Goal: Information Seeking & Learning: Learn about a topic

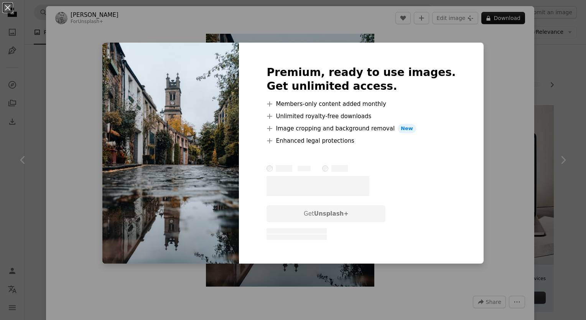
scroll to position [805, 0]
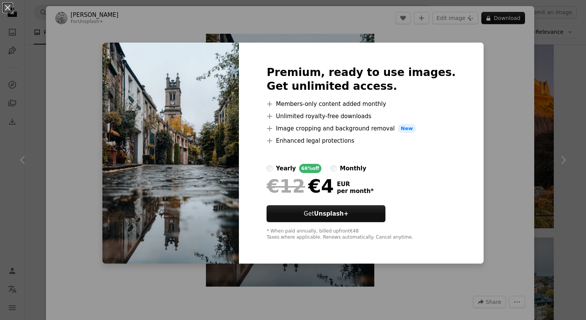
click at [476, 88] on div "An X shape Premium, ready to use images. Get unlimited access. A plus sign Memb…" at bounding box center [293, 160] width 586 height 320
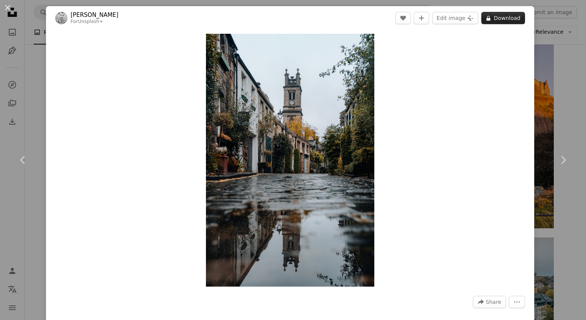
click at [499, 19] on button "A lock Download" at bounding box center [503, 18] width 44 height 12
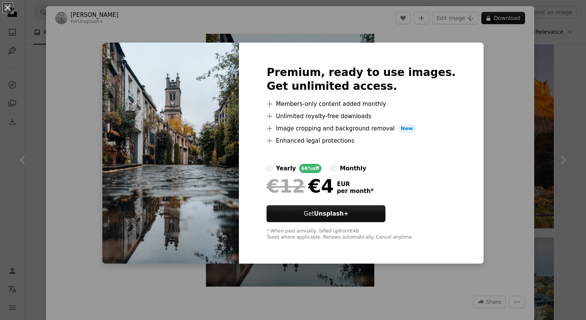
click at [479, 144] on div "An X shape Premium, ready to use images. Get unlimited access. A plus sign Memb…" at bounding box center [293, 160] width 586 height 320
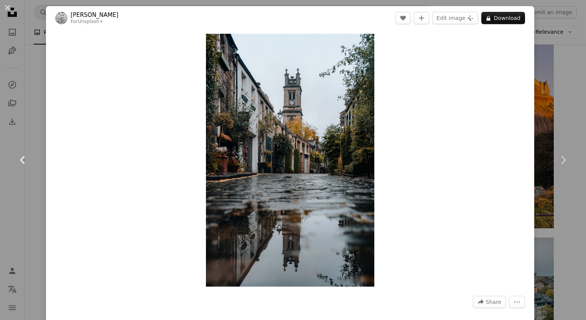
click at [16, 124] on link "Chevron left" at bounding box center [23, 160] width 46 height 74
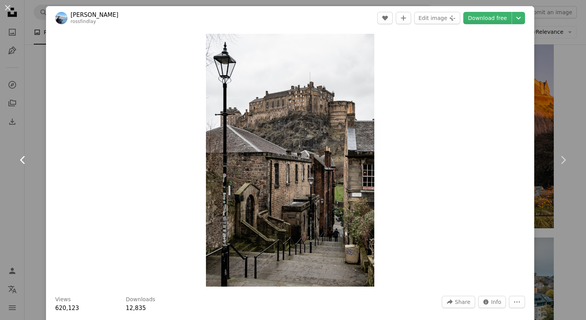
click at [34, 130] on link "Chevron left" at bounding box center [23, 160] width 46 height 74
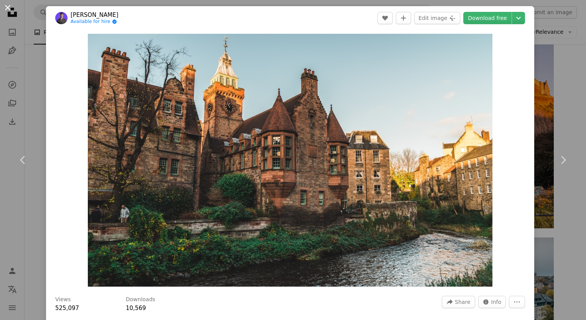
click at [3, 7] on button "An X shape" at bounding box center [7, 7] width 9 height 9
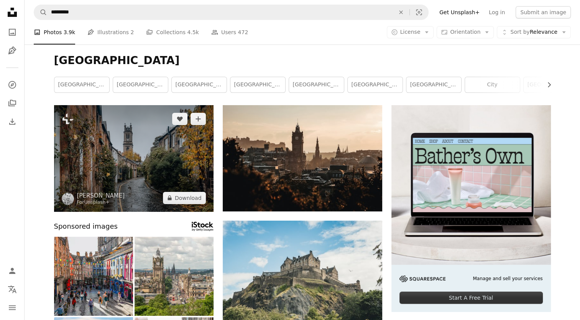
click at [138, 143] on img at bounding box center [133, 158] width 159 height 107
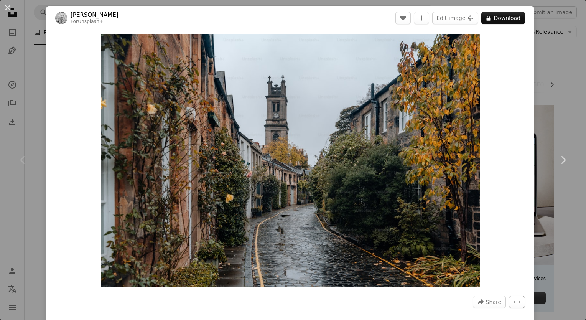
click at [514, 303] on icon "More Actions" at bounding box center [516, 301] width 7 height 7
click at [489, 187] on dialog "An X shape Chevron left Chevron right [PERSON_NAME] For Unsplash+ A heart A plu…" at bounding box center [293, 160] width 586 height 320
click at [230, 201] on img "Zoom in on this image" at bounding box center [290, 160] width 379 height 253
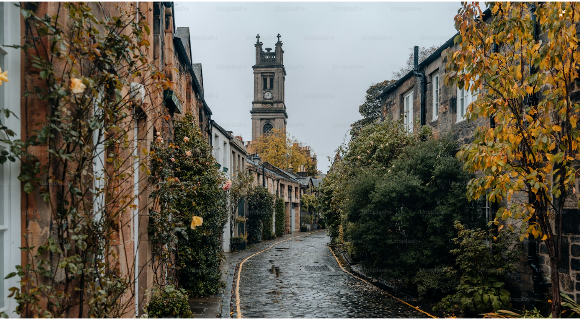
scroll to position [62, 0]
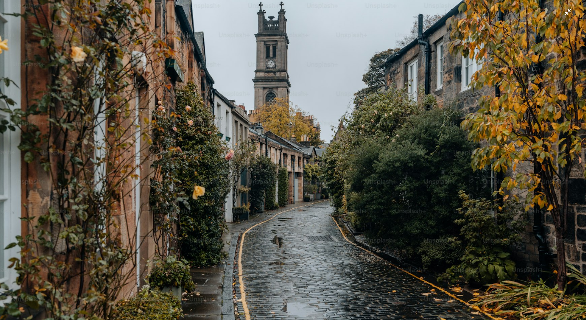
click at [564, 13] on img "Zoom out on this image" at bounding box center [293, 132] width 587 height 391
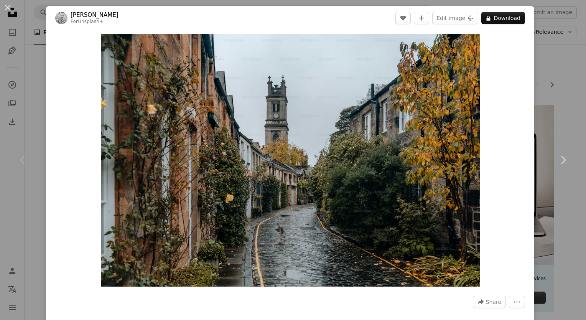
click at [38, 59] on div "An X shape Chevron left Chevron right [PERSON_NAME] For Unsplash+ A heart A plu…" at bounding box center [293, 160] width 586 height 320
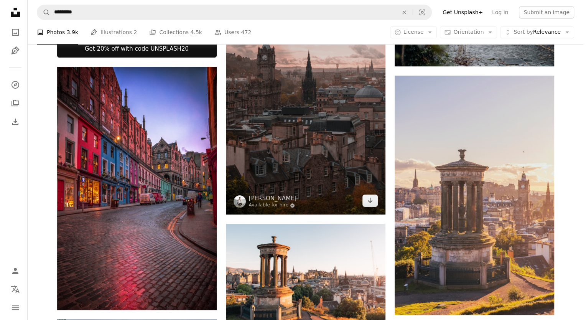
scroll to position [422, 0]
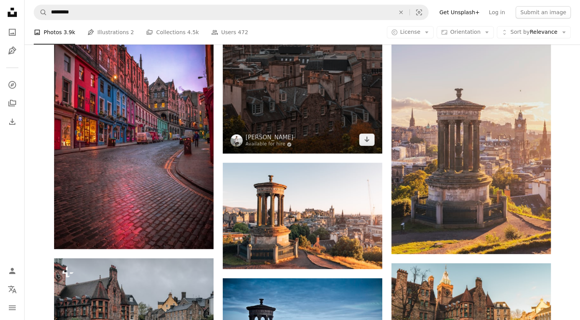
click at [337, 102] on img at bounding box center [302, 33] width 159 height 239
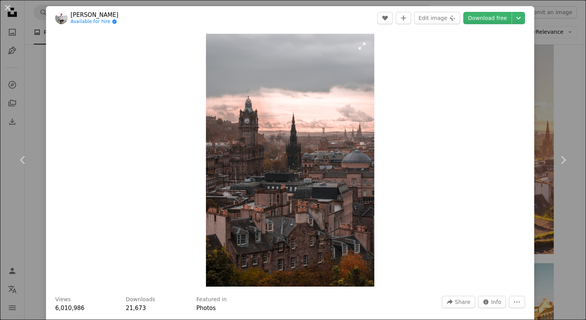
click at [292, 164] on img "Zoom in on this image" at bounding box center [290, 160] width 168 height 253
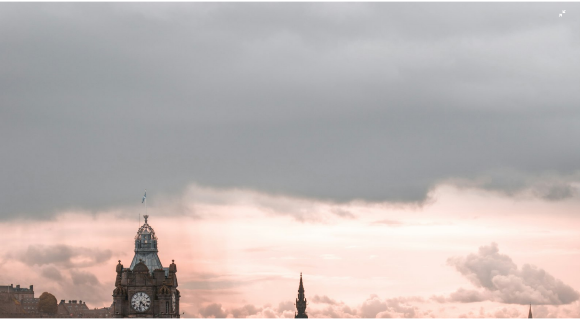
scroll to position [271, 0]
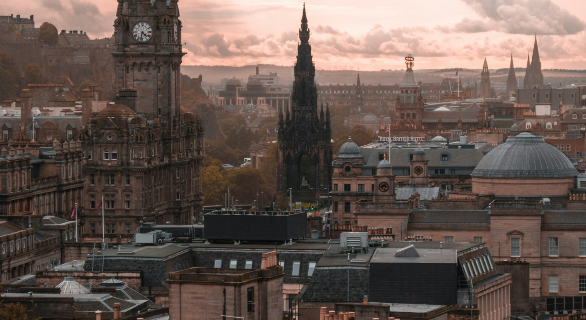
click at [343, 124] on img "Zoom out on this image" at bounding box center [293, 169] width 587 height 880
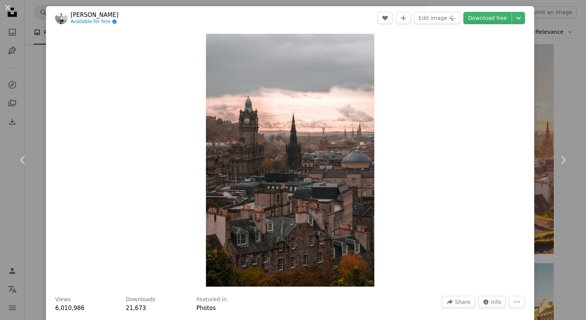
click at [34, 112] on div "An X shape Chevron left Chevron right [PERSON_NAME] Available for hire A checkm…" at bounding box center [293, 160] width 586 height 320
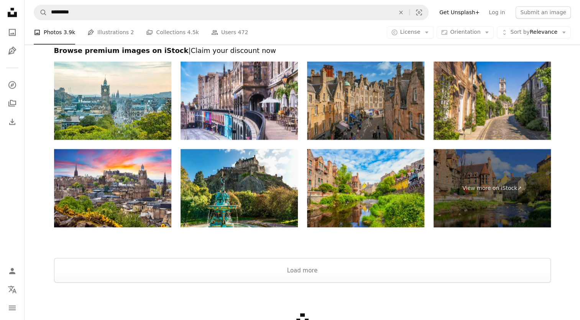
scroll to position [1428, 0]
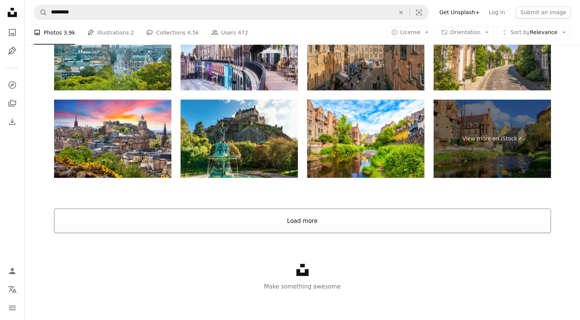
click at [283, 212] on button "Load more" at bounding box center [302, 220] width 497 height 25
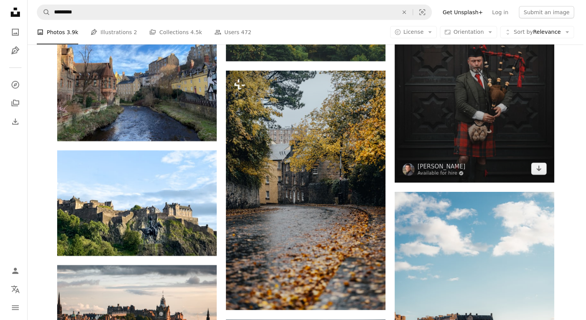
scroll to position [2425, 0]
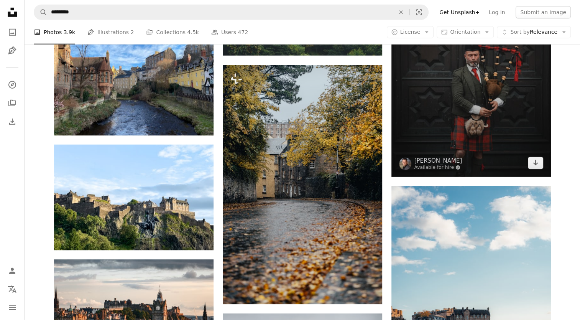
click at [464, 108] on img at bounding box center [470, 65] width 159 height 223
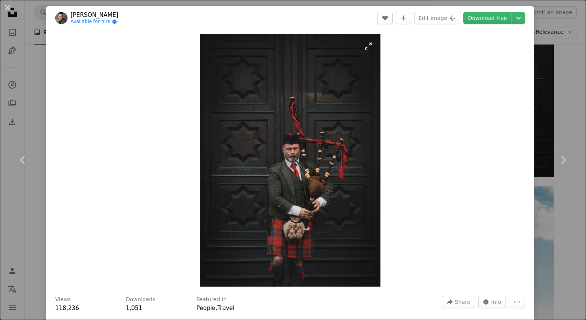
click at [337, 131] on img "Zoom in on this image" at bounding box center [290, 160] width 181 height 253
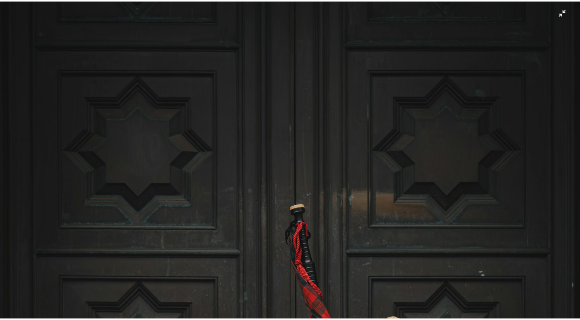
scroll to position [242, 0]
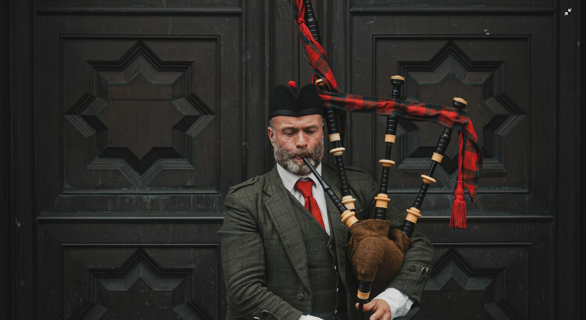
click at [566, 15] on img "Zoom out on this image" at bounding box center [293, 167] width 587 height 821
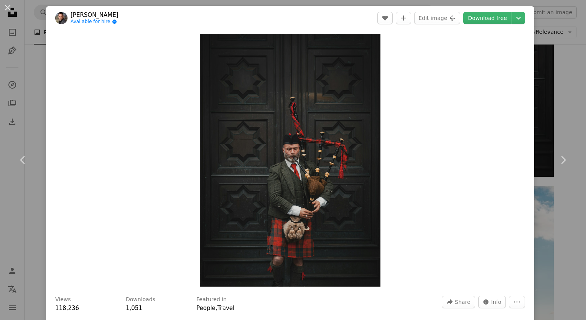
click at [30, 58] on div "An X shape Chevron left Chevron right [PERSON_NAME] Available for hire A checkm…" at bounding box center [293, 160] width 586 height 320
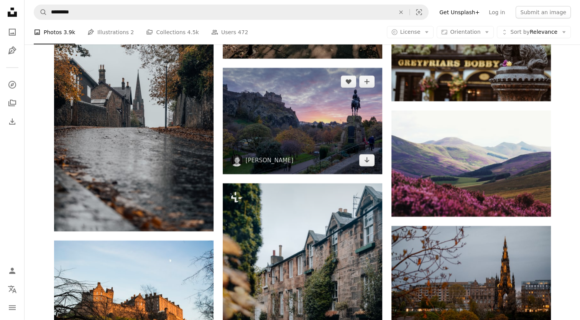
scroll to position [5262, 0]
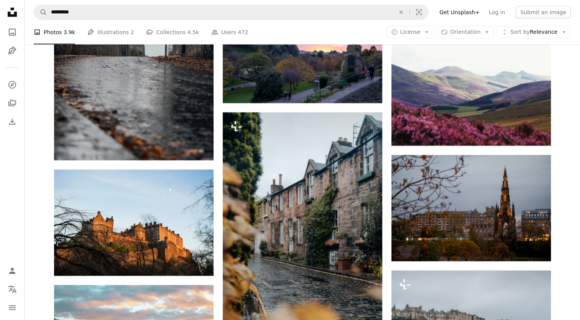
click at [14, 17] on icon "Unsplash logo Unsplash Home" at bounding box center [12, 12] width 15 height 15
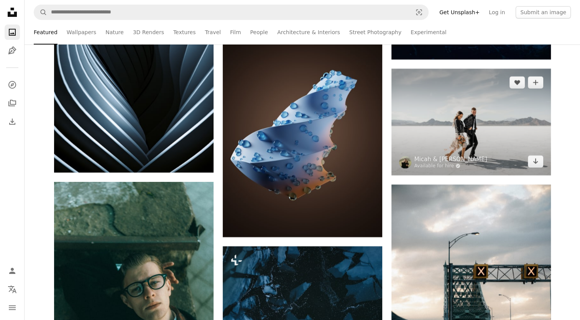
scroll to position [2952, 0]
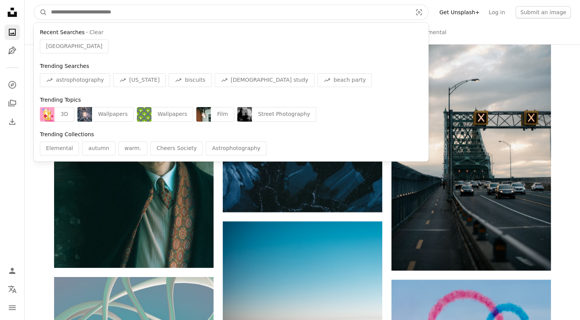
click at [128, 8] on input "Find visuals sitewide" at bounding box center [228, 12] width 363 height 15
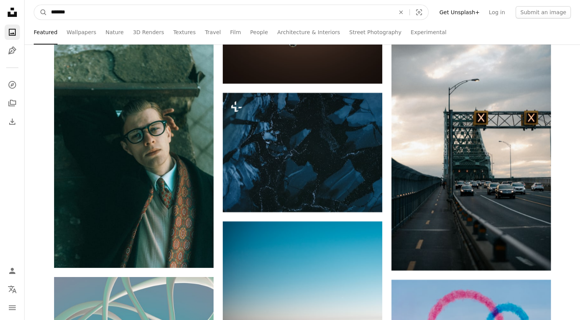
type input "******"
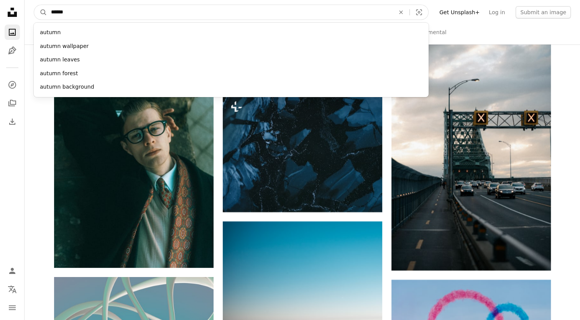
click button "A magnifying glass" at bounding box center [40, 12] width 13 height 15
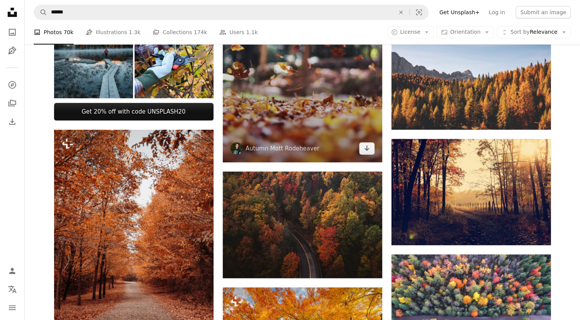
scroll to position [383, 0]
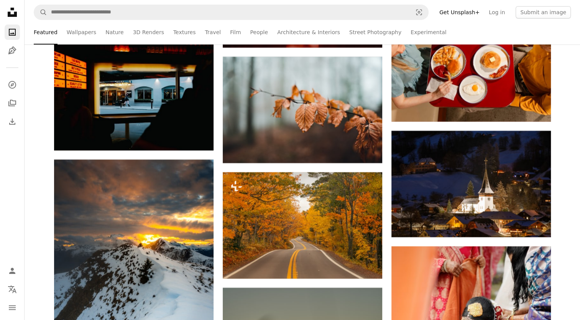
scroll to position [11425, 0]
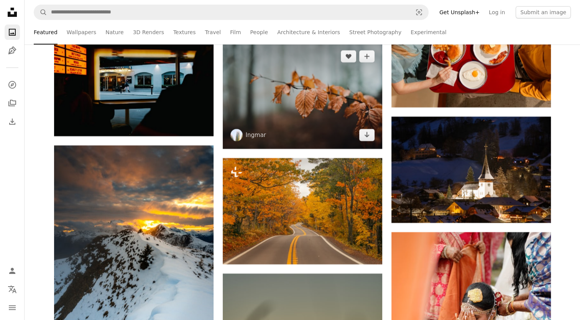
click at [314, 114] on img at bounding box center [302, 96] width 159 height 106
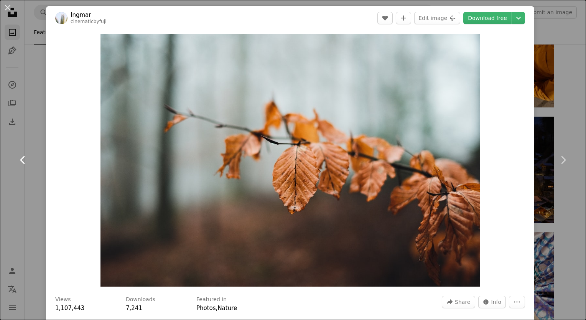
click at [41, 165] on link "Chevron left" at bounding box center [23, 160] width 46 height 74
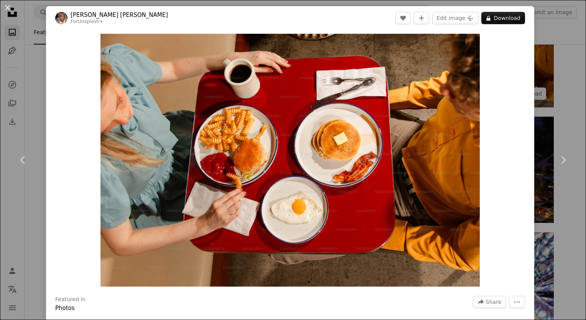
drag, startPoint x: 548, startPoint y: 61, endPoint x: 545, endPoint y: 65, distance: 5.5
click at [548, 62] on div "An X shape Chevron left Chevron right Alyssa [PERSON_NAME] For Unsplash+ A hear…" at bounding box center [293, 160] width 586 height 320
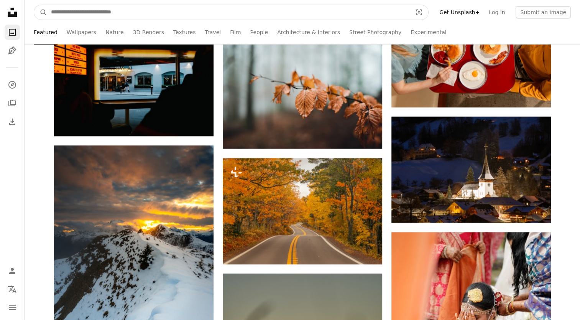
click at [275, 12] on input "Find visuals sitewide" at bounding box center [228, 12] width 363 height 15
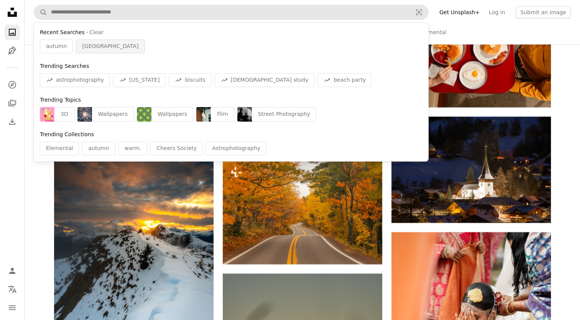
click at [79, 47] on div "[GEOGRAPHIC_DATA]" at bounding box center [110, 46] width 69 height 14
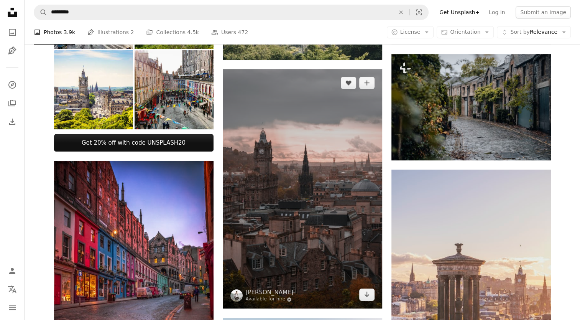
scroll to position [268, 0]
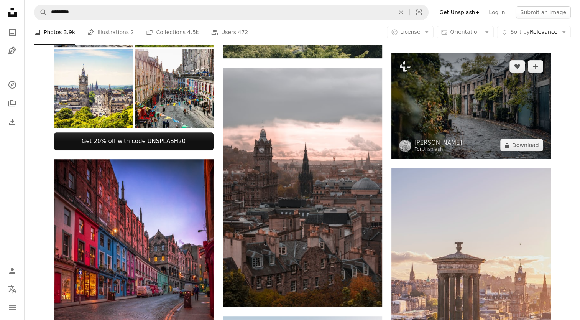
click at [422, 104] on img at bounding box center [470, 106] width 159 height 107
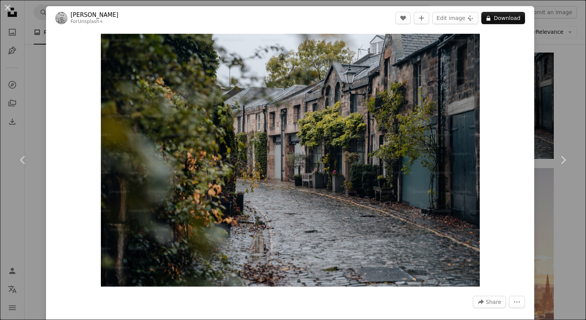
click at [19, 123] on div "An X shape Chevron left Chevron right [PERSON_NAME] For Unsplash+ A heart A plu…" at bounding box center [293, 160] width 586 height 320
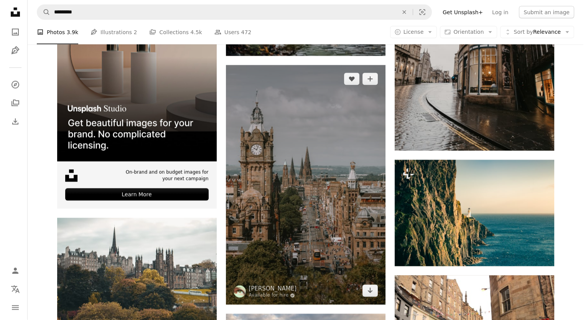
scroll to position [1572, 0]
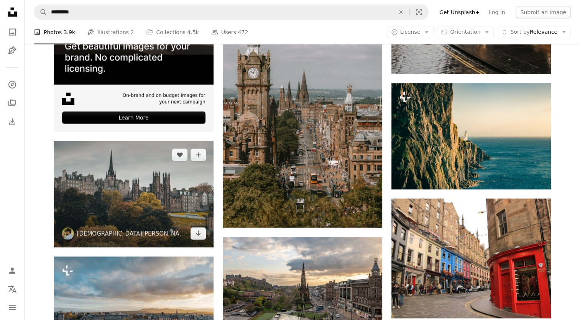
click at [64, 198] on img at bounding box center [133, 194] width 159 height 106
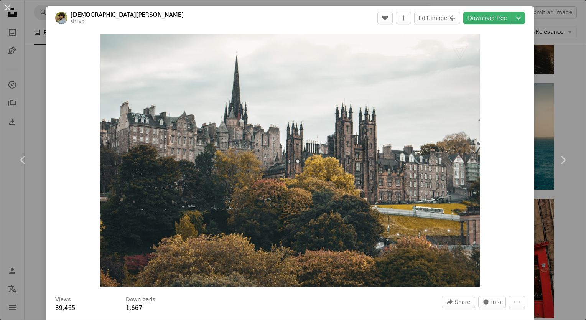
click at [23, 91] on div "An X shape Chevron left Chevron right [PERSON_NAME] sir_vp A heart A plus sign …" at bounding box center [293, 160] width 586 height 320
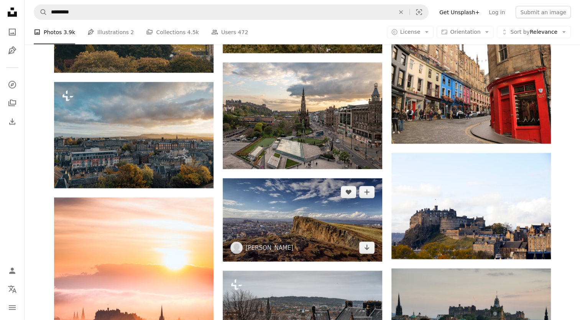
scroll to position [1802, 0]
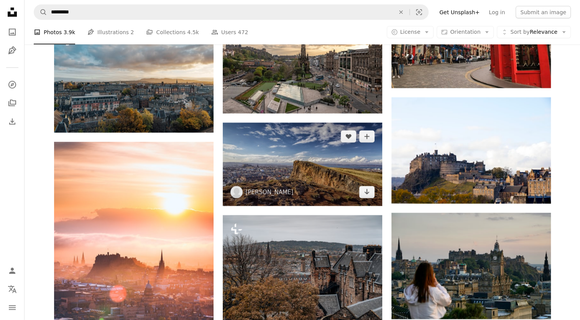
click at [298, 171] on img at bounding box center [302, 164] width 159 height 83
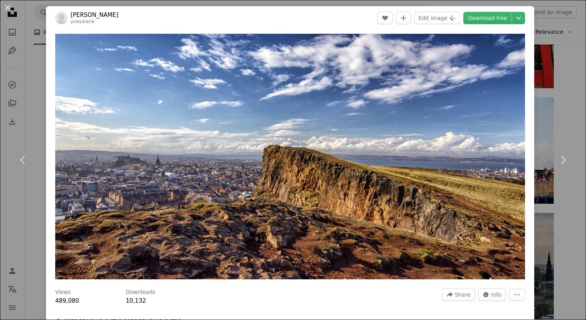
click at [29, 201] on div "An X shape Chevron left Chevron right [PERSON_NAME] yvesalarie A heart A plus s…" at bounding box center [293, 160] width 586 height 320
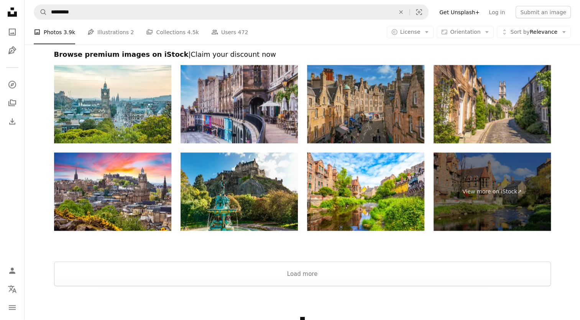
scroll to position [7406, 0]
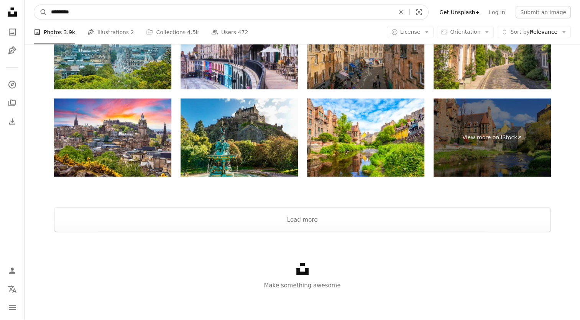
click at [152, 18] on input "*********" at bounding box center [219, 12] width 345 height 15
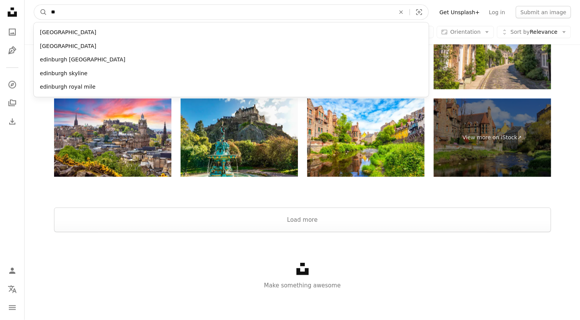
type input "*"
type input "********"
click button "A magnifying glass" at bounding box center [40, 12] width 13 height 15
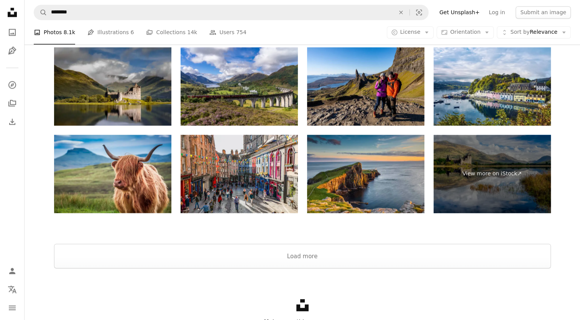
scroll to position [1266, 0]
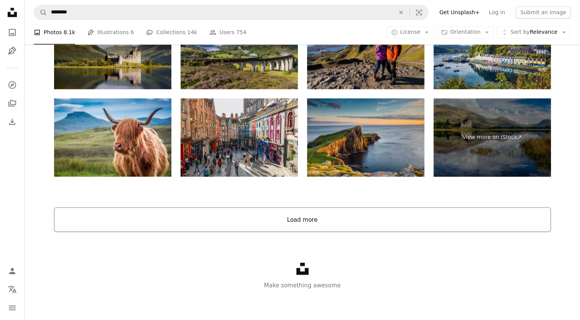
click at [299, 219] on button "Load more" at bounding box center [302, 219] width 497 height 25
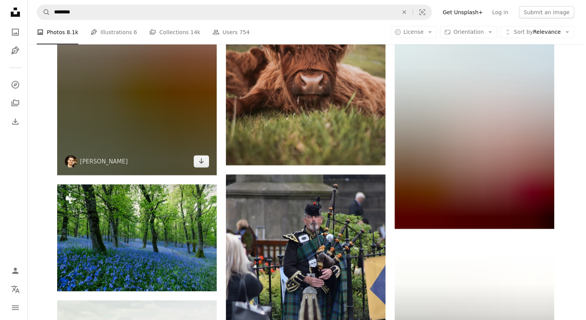
scroll to position [5138, 0]
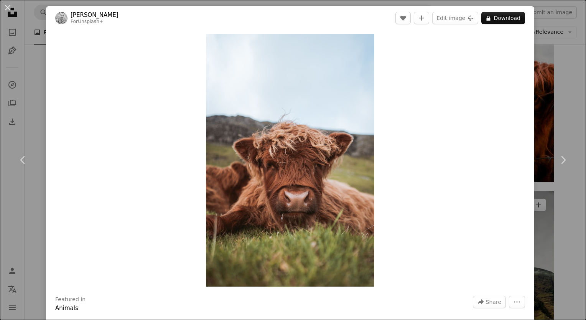
click at [554, 224] on div "An X shape Chevron left Chevron right [PERSON_NAME] For Unsplash+ A heart A plu…" at bounding box center [293, 160] width 586 height 320
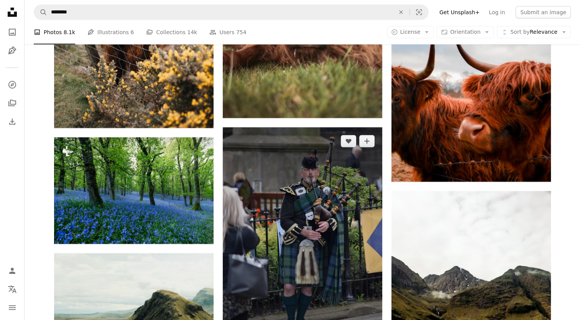
click at [297, 215] on img at bounding box center [302, 246] width 159 height 239
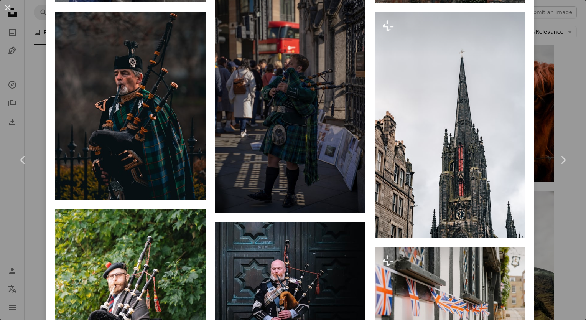
scroll to position [832, 0]
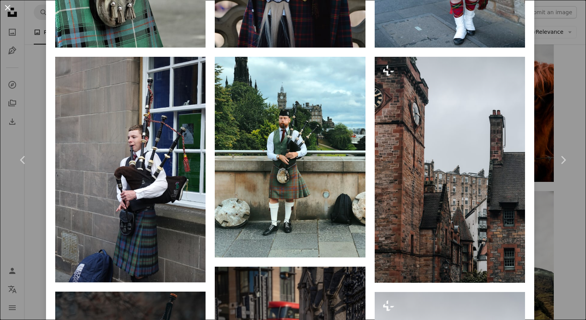
click at [3, 12] on button "An X shape" at bounding box center [7, 7] width 9 height 9
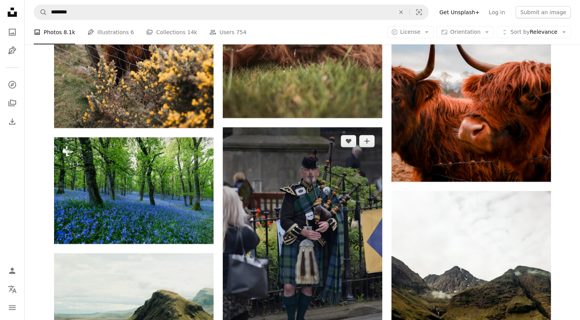
click at [361, 207] on img at bounding box center [302, 246] width 159 height 239
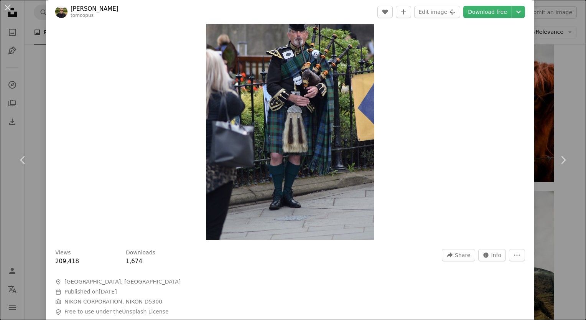
scroll to position [115, 0]
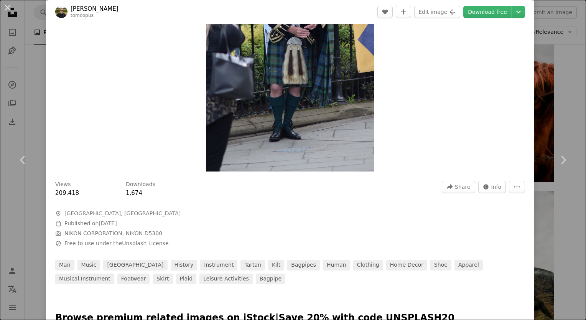
click at [29, 123] on link "Chevron left" at bounding box center [23, 160] width 46 height 74
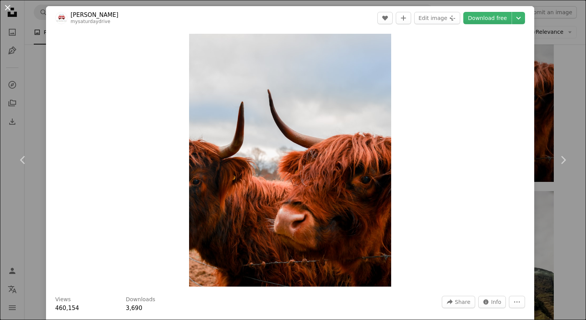
click at [5, 6] on button "An X shape" at bounding box center [7, 7] width 9 height 9
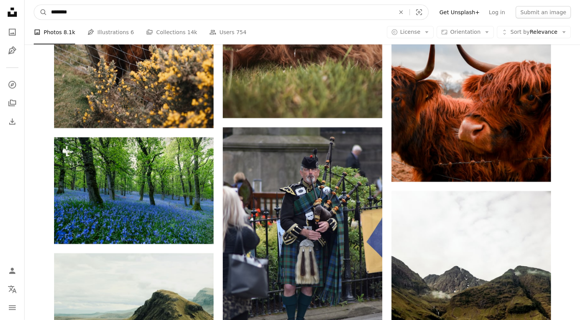
click at [100, 16] on input "********" at bounding box center [219, 12] width 345 height 15
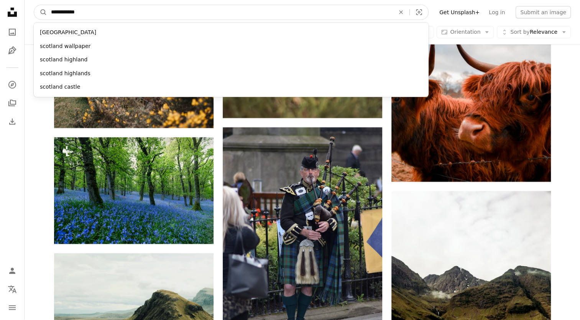
type input "**********"
click at [34, 5] on button "A magnifying glass" at bounding box center [40, 12] width 13 height 15
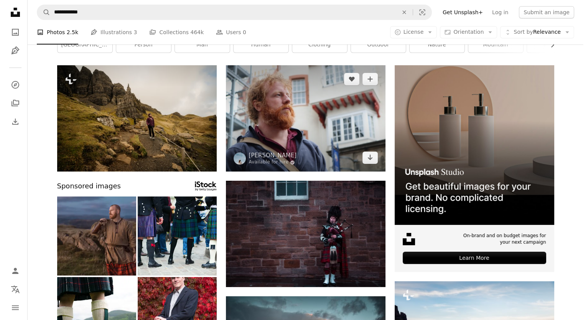
scroll to position [38, 0]
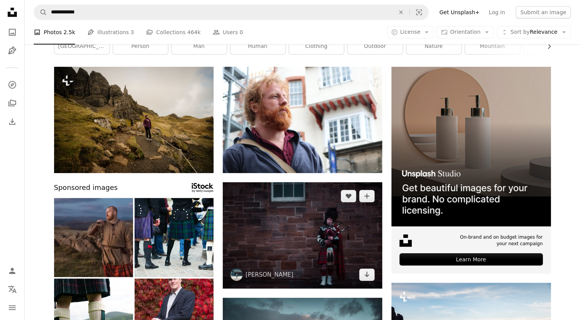
click at [288, 209] on img at bounding box center [302, 235] width 159 height 106
